Goal: Information Seeking & Learning: Find contact information

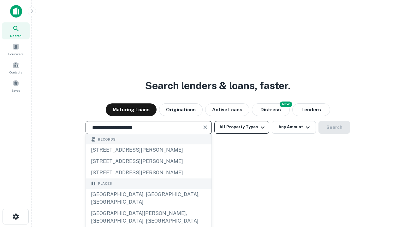
click at [148, 208] on div "[GEOGRAPHIC_DATA], [GEOGRAPHIC_DATA], [GEOGRAPHIC_DATA]" at bounding box center [149, 198] width 126 height 19
click at [242, 127] on button "All Property Types" at bounding box center [241, 127] width 55 height 13
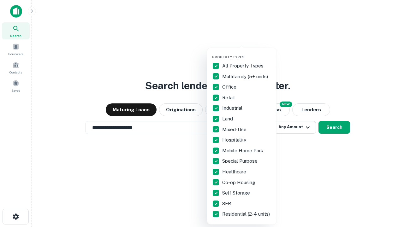
type input "**********"
click at [247, 53] on button "button" at bounding box center [246, 53] width 69 height 0
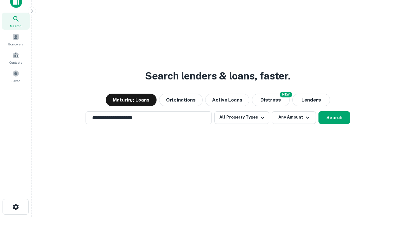
scroll to position [4, 76]
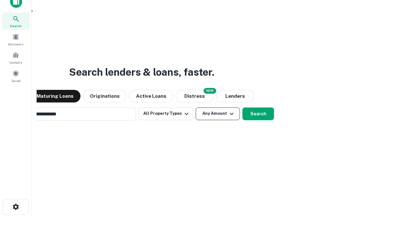
click at [196, 108] on button "Any Amount" at bounding box center [218, 114] width 44 height 13
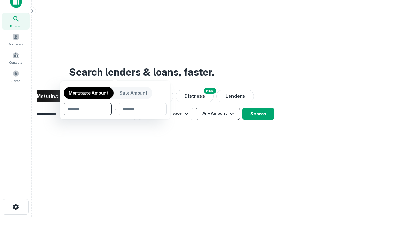
scroll to position [10, 0]
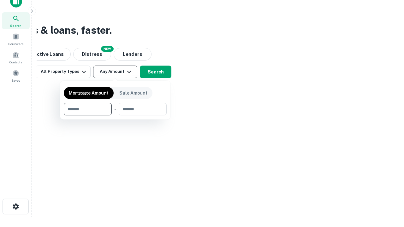
type input "*******"
click at [115, 116] on button "button" at bounding box center [115, 116] width 103 height 0
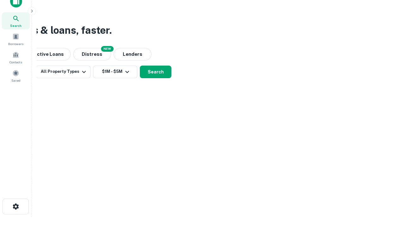
scroll to position [4, 116]
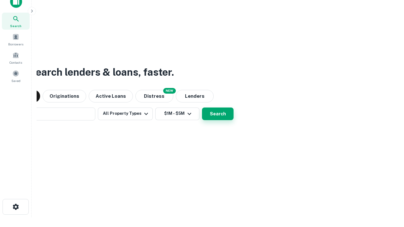
click at [202, 108] on button "Search" at bounding box center [218, 114] width 32 height 13
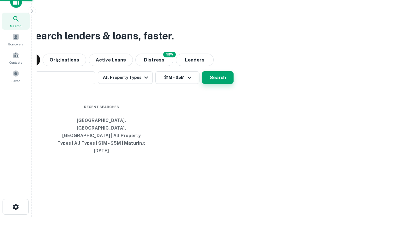
scroll to position [17, 179]
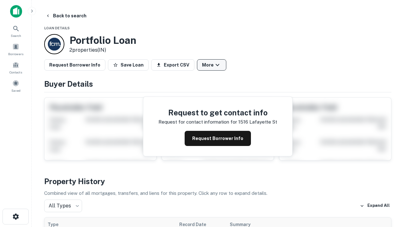
click at [211, 65] on button "More" at bounding box center [211, 64] width 29 height 11
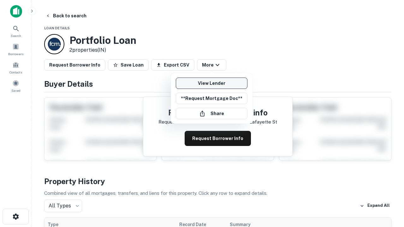
click at [211, 83] on link "View Lender" at bounding box center [212, 83] width 72 height 11
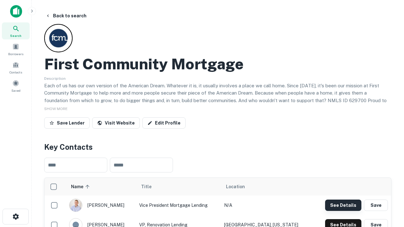
click at [343, 205] on button "See Details" at bounding box center [343, 205] width 36 height 11
click at [15, 217] on icon "button" at bounding box center [16, 217] width 8 height 8
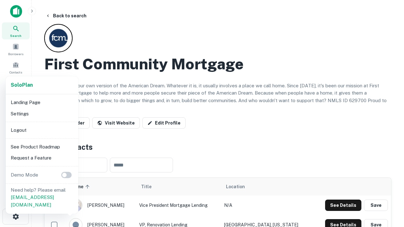
click at [42, 130] on li "Logout" at bounding box center [42, 130] width 68 height 11
